Goal: Task Accomplishment & Management: Manage account settings

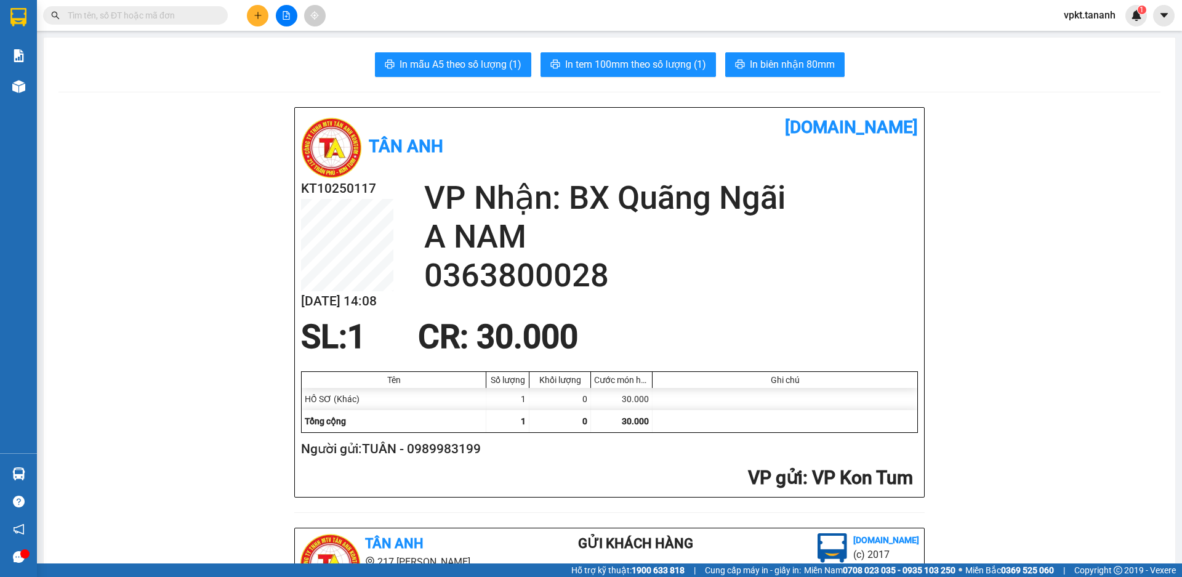
click at [259, 20] on button at bounding box center [258, 16] width 22 height 22
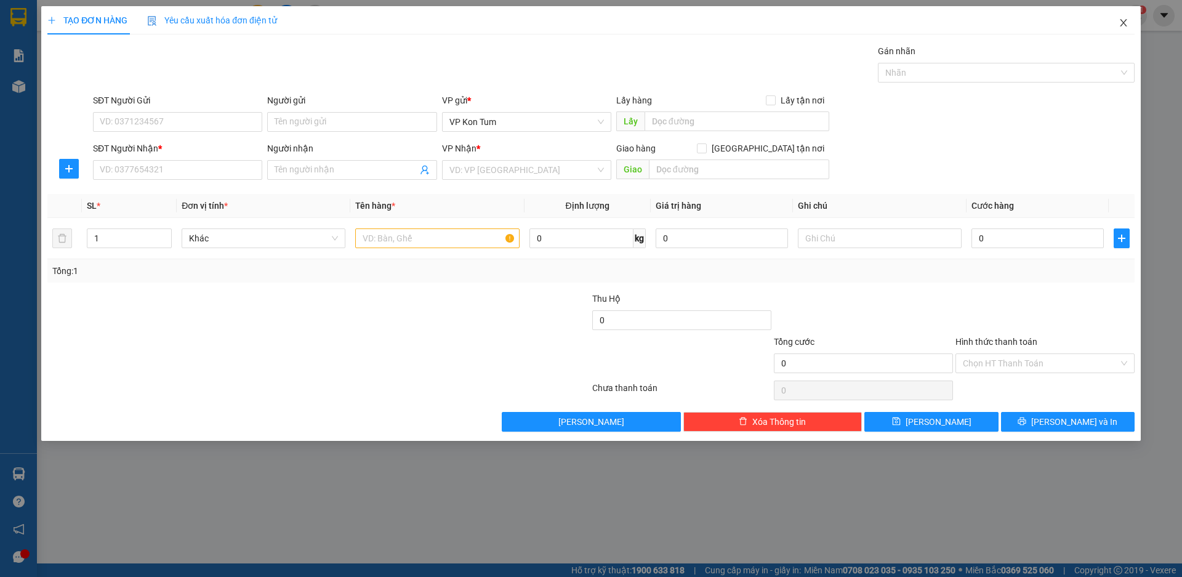
click at [1122, 26] on icon "close" at bounding box center [1123, 23] width 10 height 10
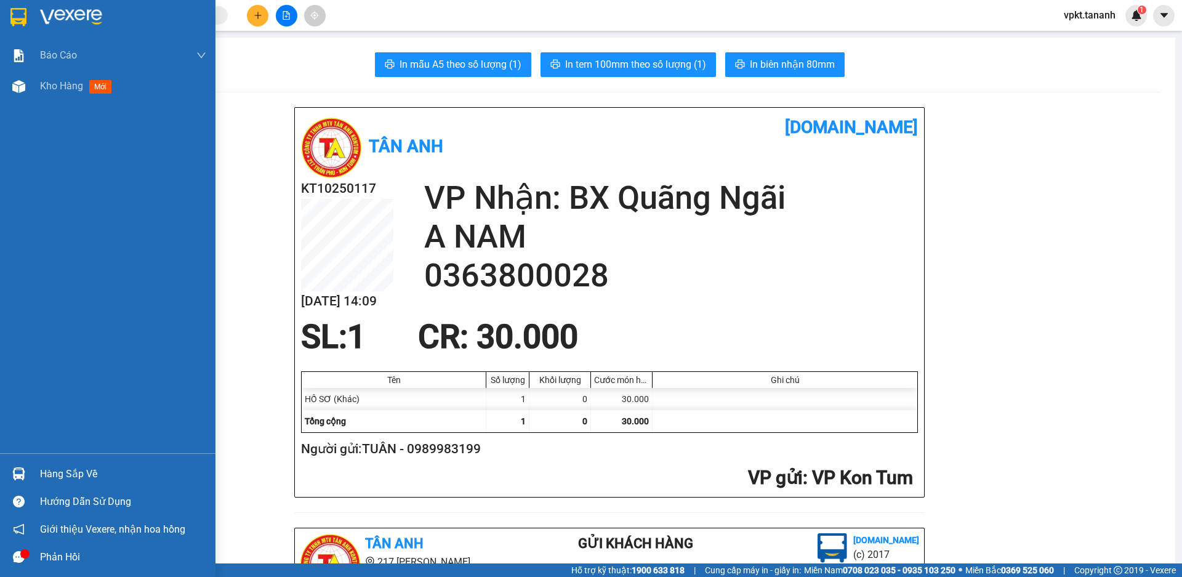
click at [19, 22] on img at bounding box center [18, 17] width 16 height 18
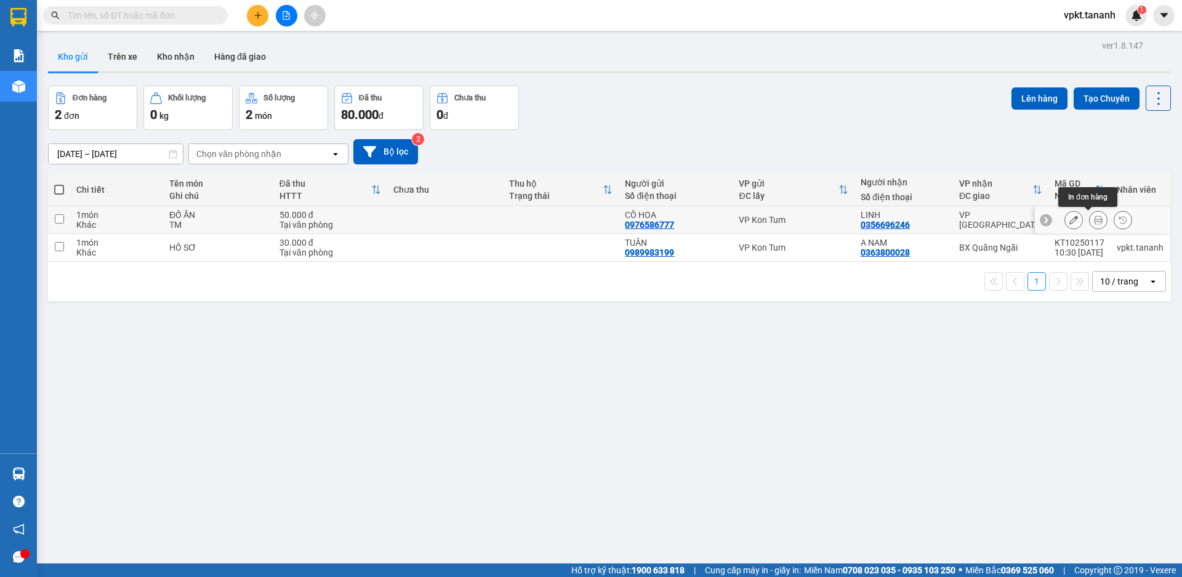
click at [1094, 220] on icon at bounding box center [1098, 219] width 9 height 9
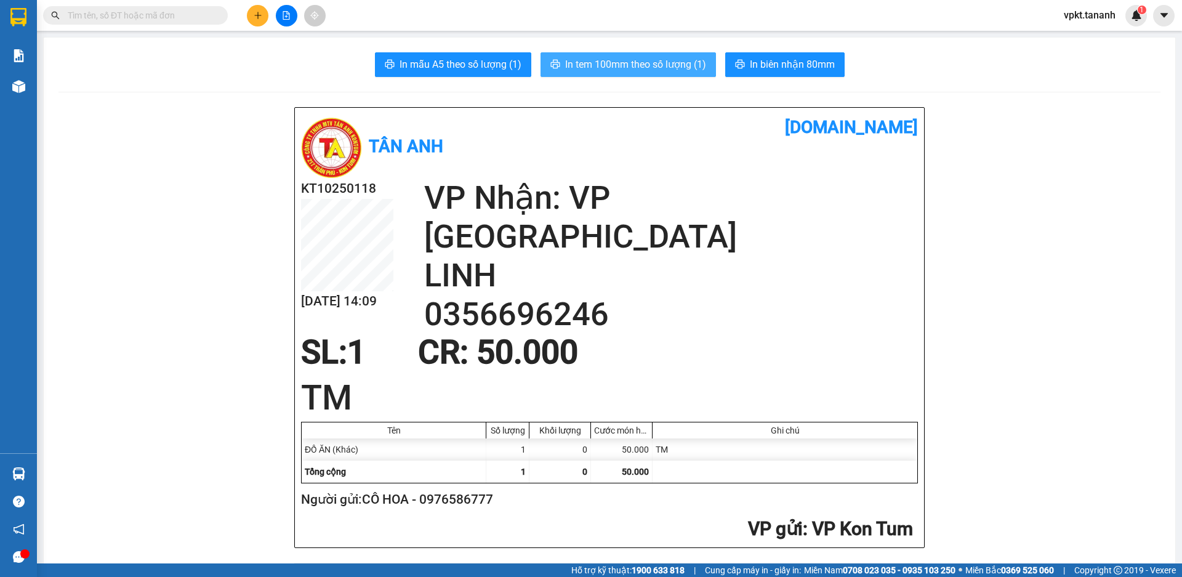
click at [660, 62] on span "In tem 100mm theo số lượng (1)" at bounding box center [635, 64] width 141 height 15
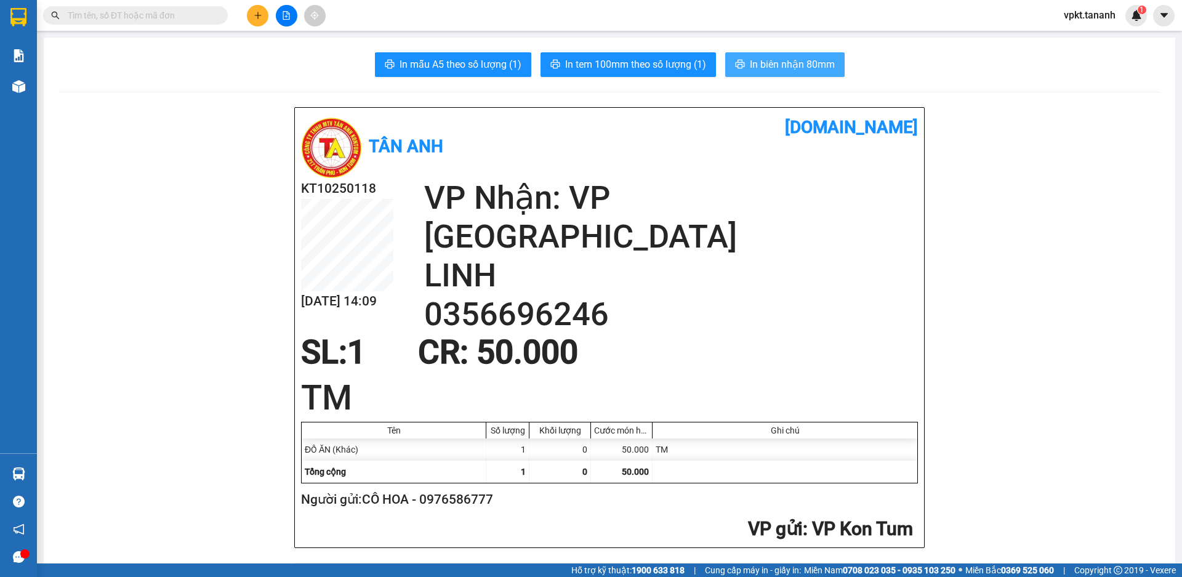
click at [772, 69] on span "In biên nhận 80mm" at bounding box center [792, 64] width 85 height 15
click at [785, 65] on span "In biên nhận 80mm" at bounding box center [792, 64] width 85 height 15
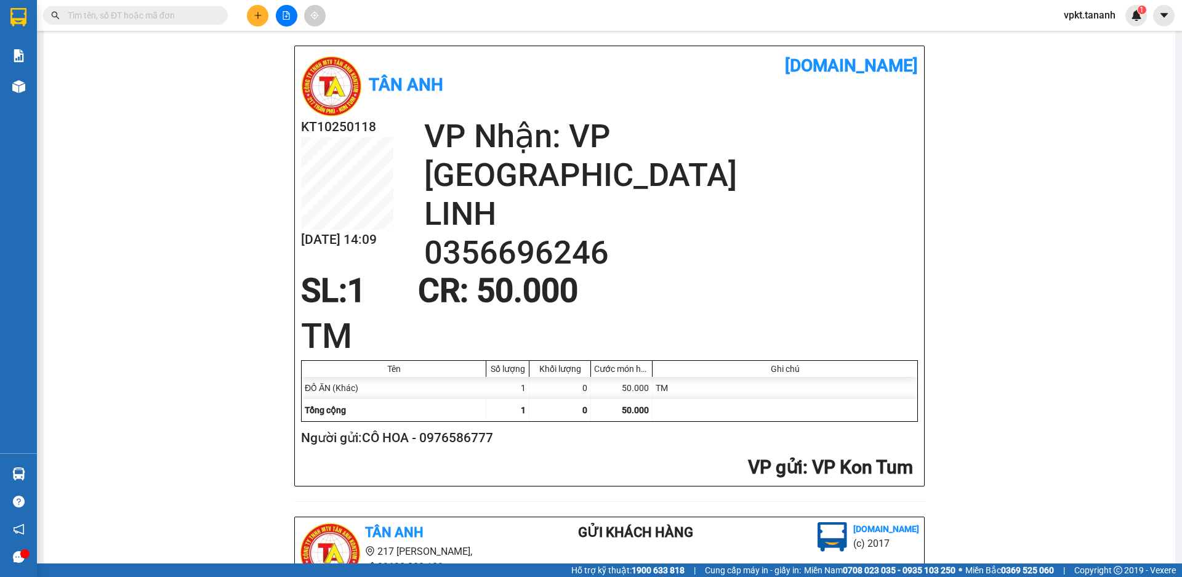
scroll to position [123, 0]
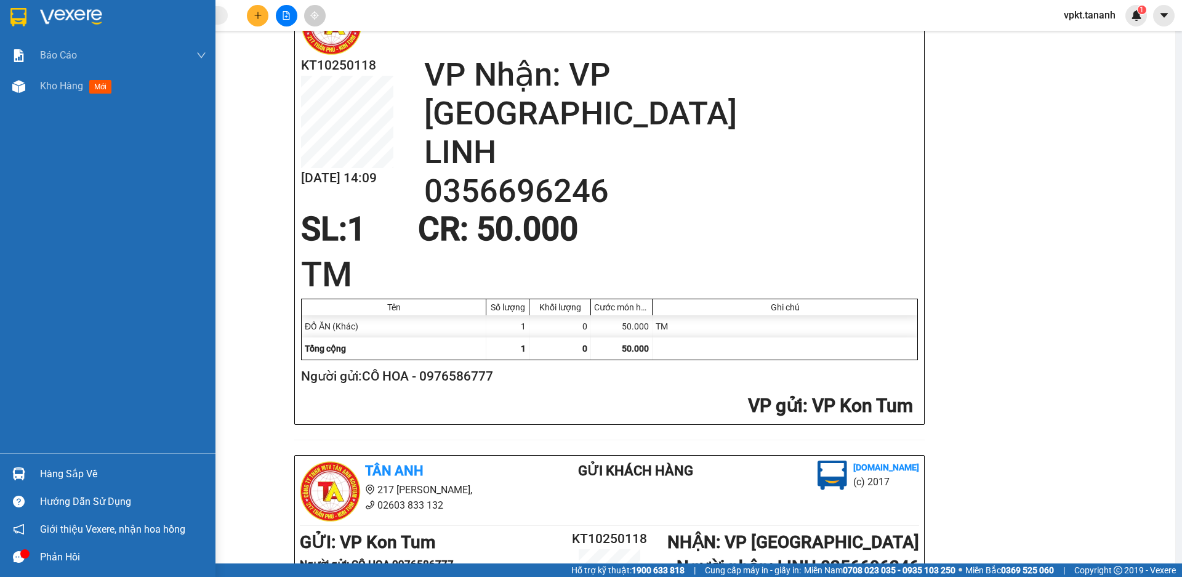
click at [79, 28] on div at bounding box center [107, 20] width 215 height 40
click at [93, 24] on img at bounding box center [71, 17] width 62 height 18
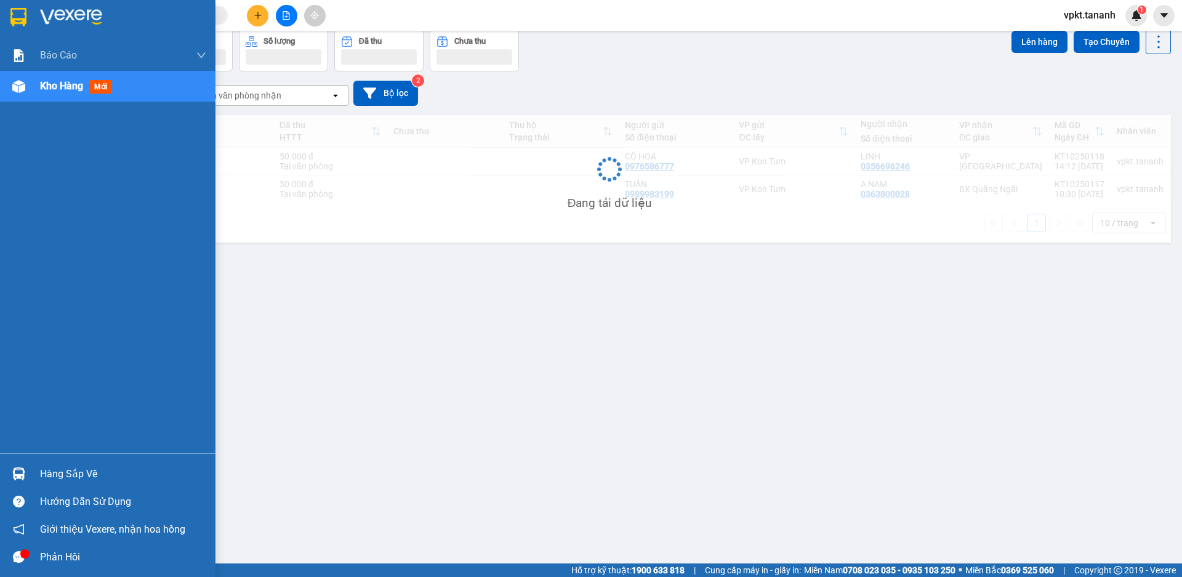
scroll to position [57, 0]
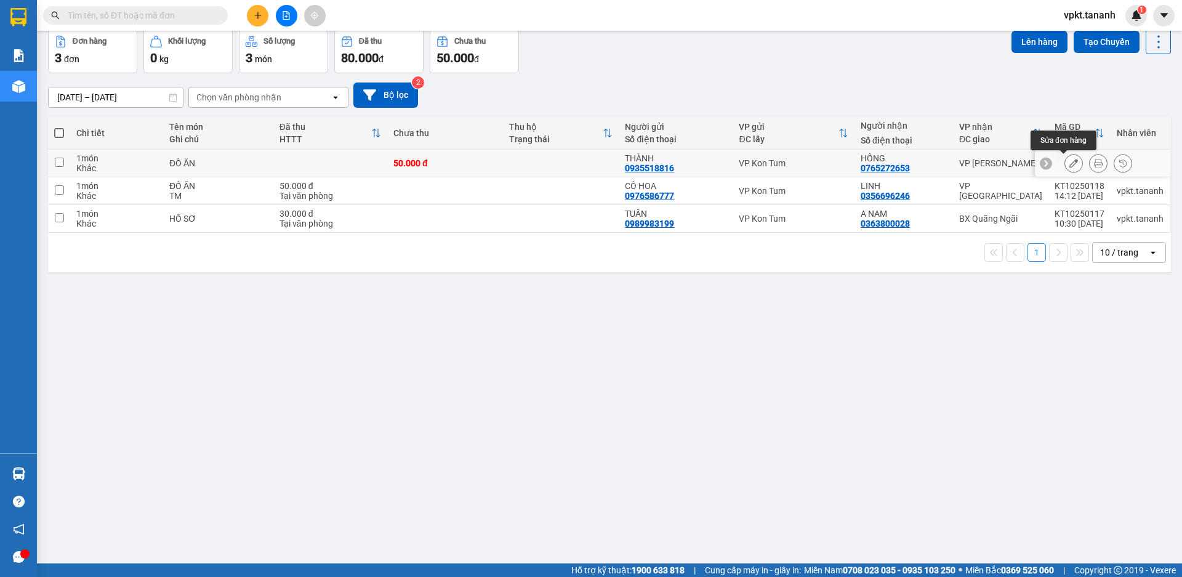
click at [1069, 160] on icon at bounding box center [1073, 163] width 9 height 9
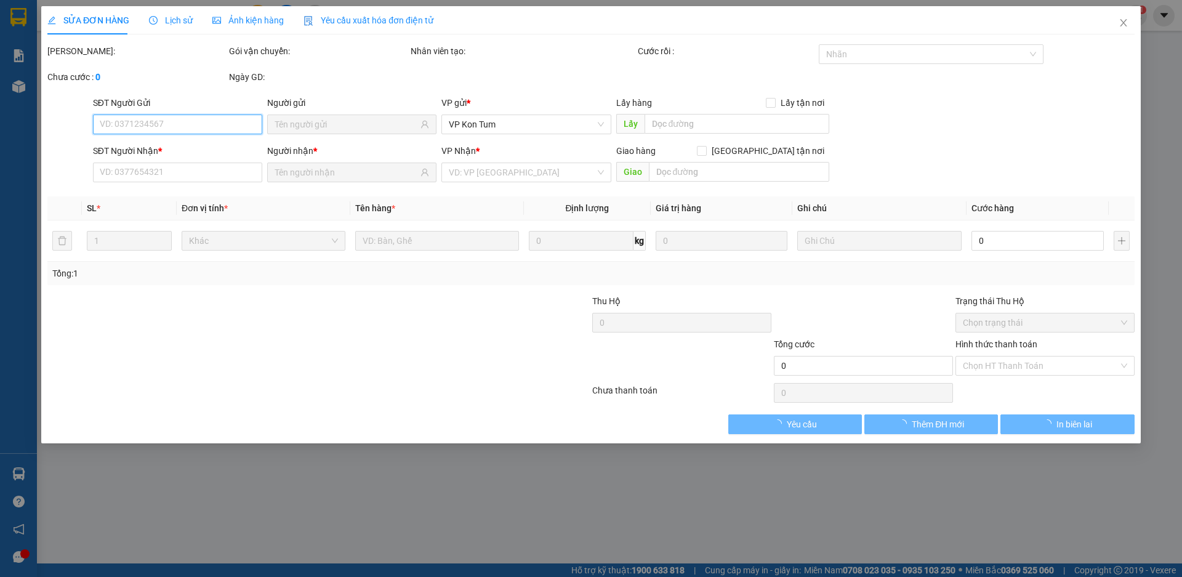
type input "0935518816"
type input "0765272653"
type input "50.000"
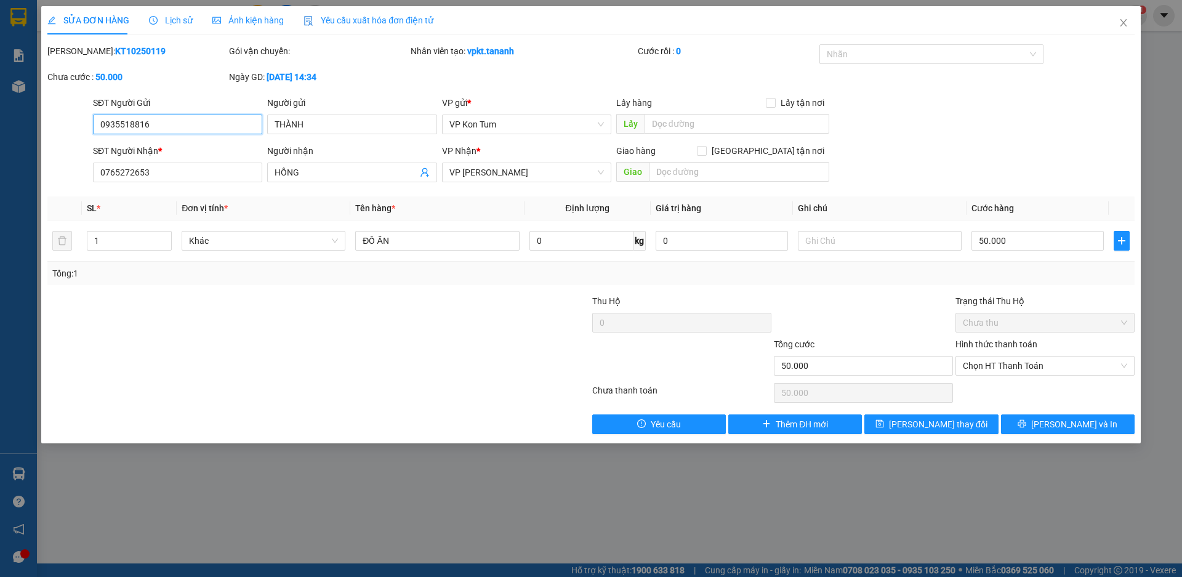
click at [1035, 327] on span "Chưa thu" at bounding box center [1045, 322] width 164 height 18
click at [1030, 327] on span "Chưa thu" at bounding box center [1045, 322] width 164 height 18
click at [1009, 361] on span "Chọn HT Thanh Toán" at bounding box center [1045, 365] width 164 height 18
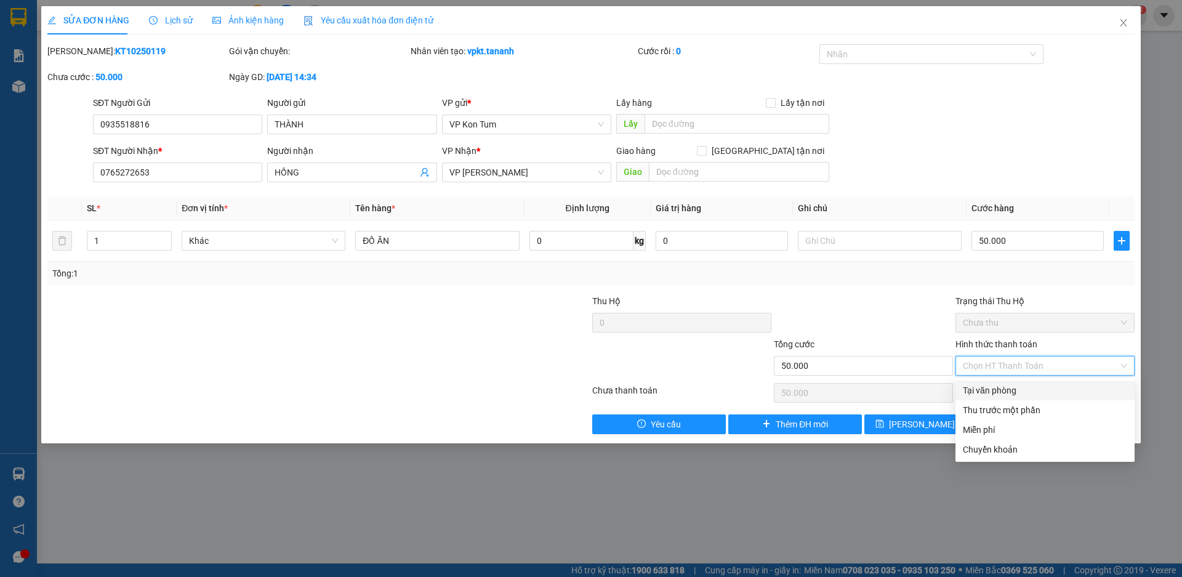
click at [998, 388] on div "Tại văn phòng" at bounding box center [1045, 390] width 164 height 14
type input "0"
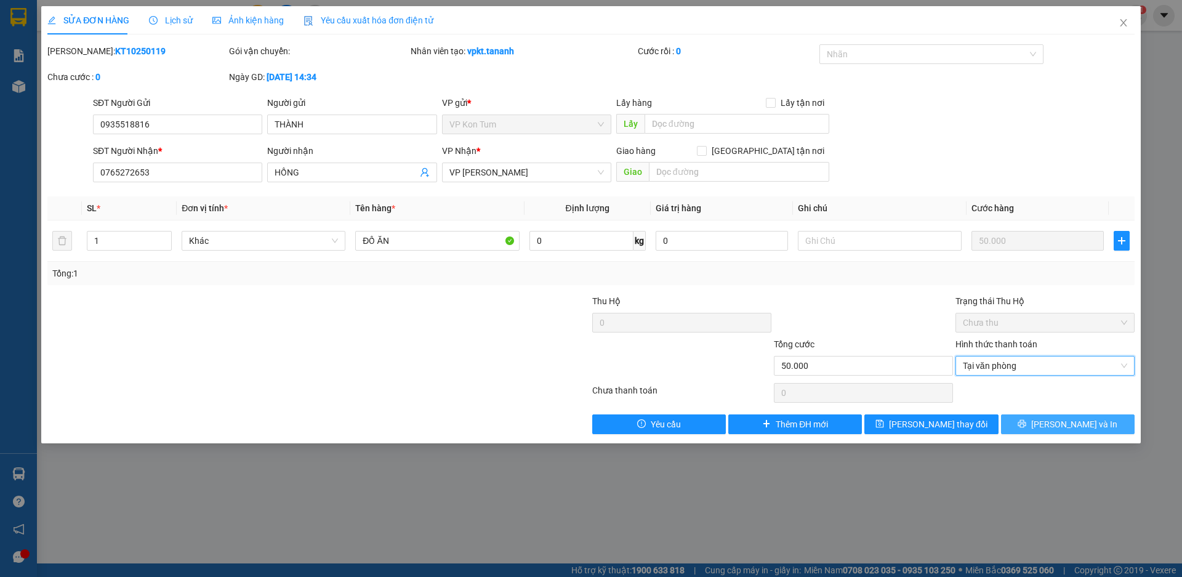
click at [1026, 425] on icon "printer" at bounding box center [1022, 424] width 8 height 8
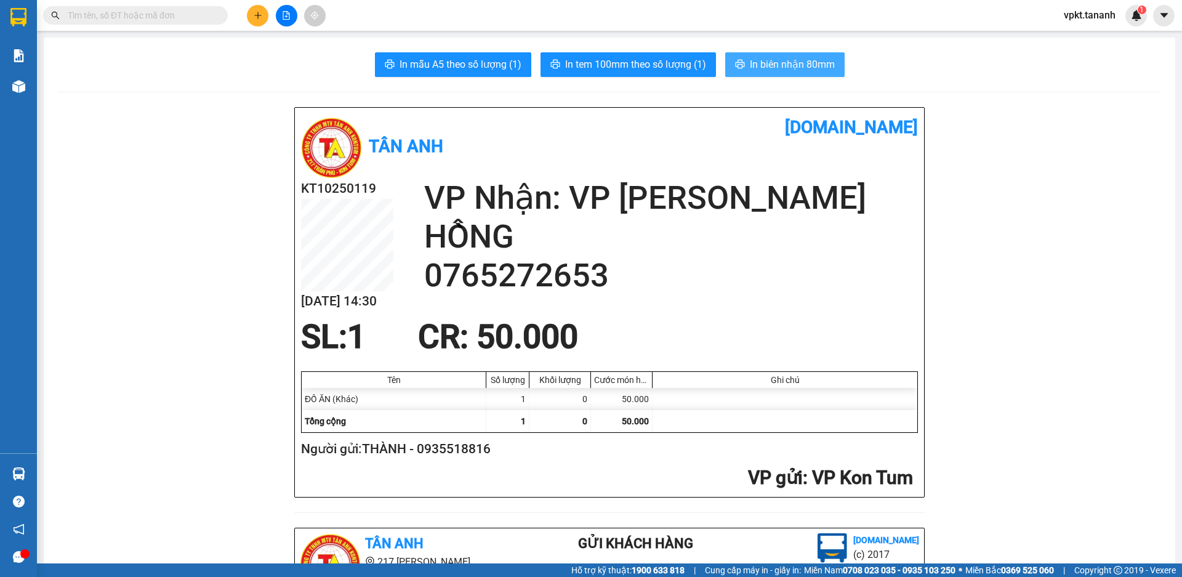
click at [774, 63] on span "In biên nhận 80mm" at bounding box center [792, 64] width 85 height 15
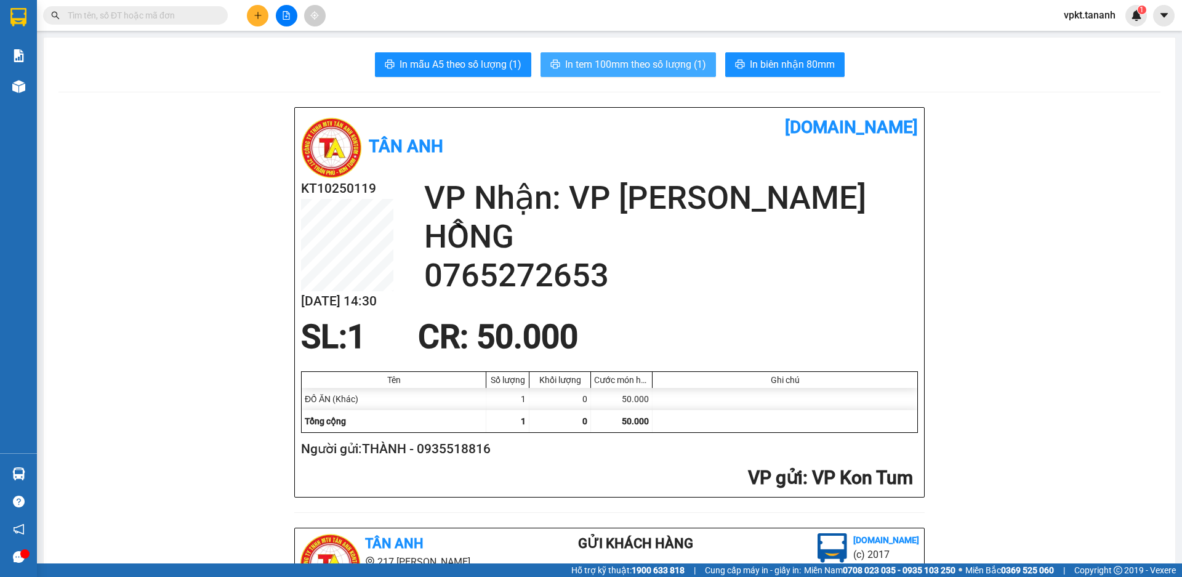
click at [635, 66] on span "In tem 100mm theo số lượng (1)" at bounding box center [635, 64] width 141 height 15
